Goal: Navigation & Orientation: Find specific page/section

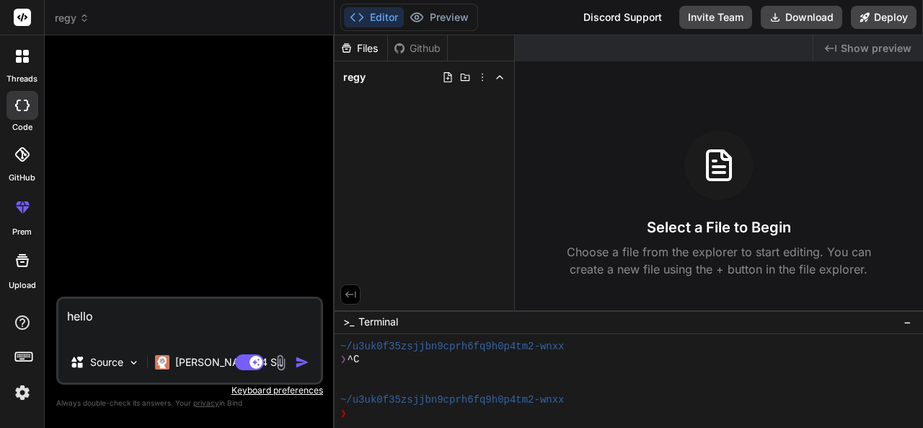
scroll to position [27, 0]
click at [430, 83] on div "regy" at bounding box center [424, 77] width 168 height 20
click at [425, 77] on div "regy" at bounding box center [424, 77] width 168 height 20
click at [363, 48] on div "Files" at bounding box center [361, 48] width 53 height 14
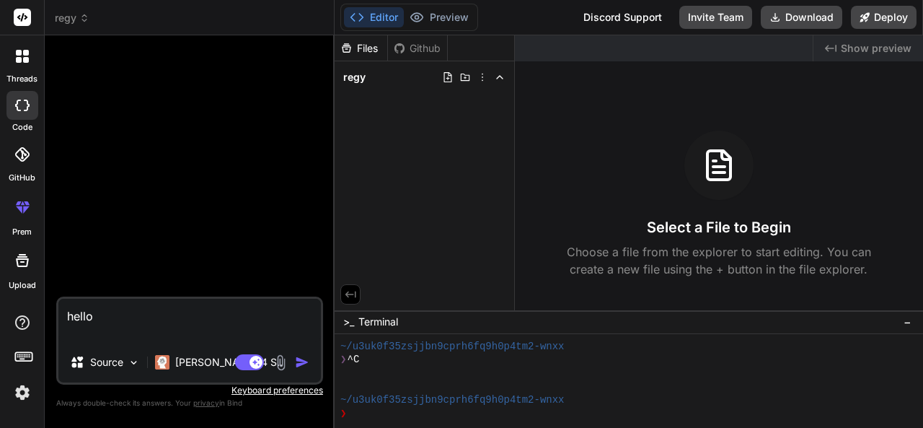
click at [363, 48] on div "Files" at bounding box center [361, 48] width 53 height 14
click at [349, 47] on icon at bounding box center [346, 47] width 9 height 9
click at [420, 47] on div "Github" at bounding box center [417, 48] width 59 height 14
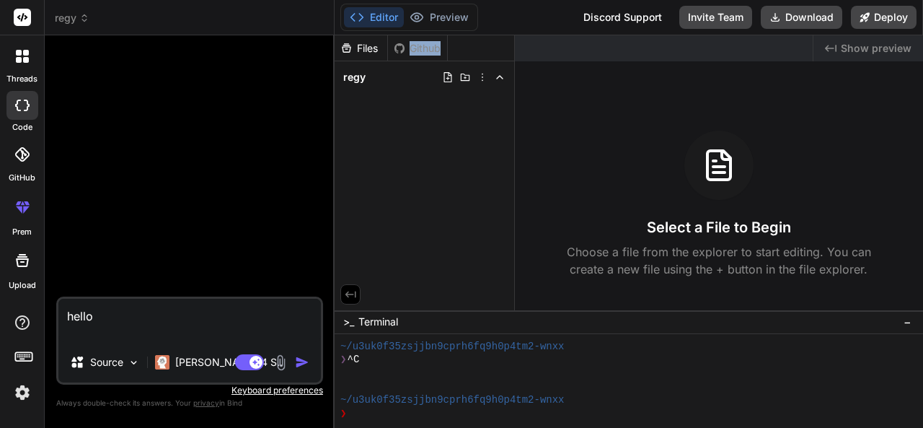
click at [420, 47] on div "Github" at bounding box center [417, 48] width 59 height 14
click at [298, 363] on img "button" at bounding box center [302, 362] width 14 height 14
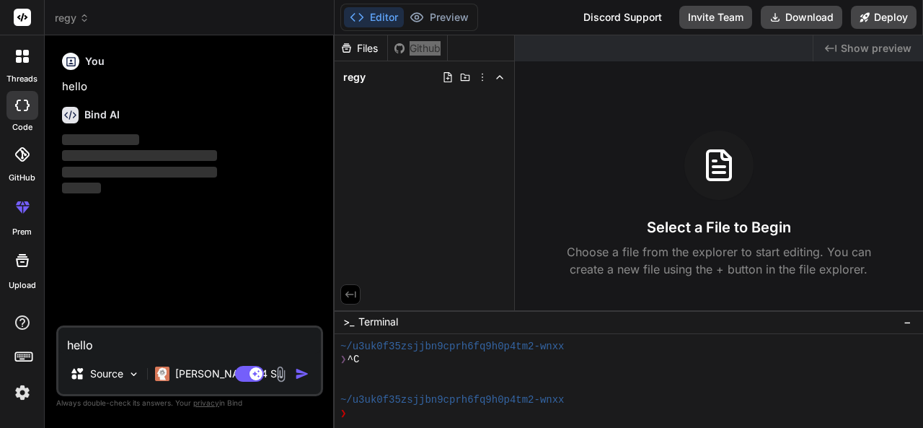
type textarea "x"
